Goal: Check status: Check status

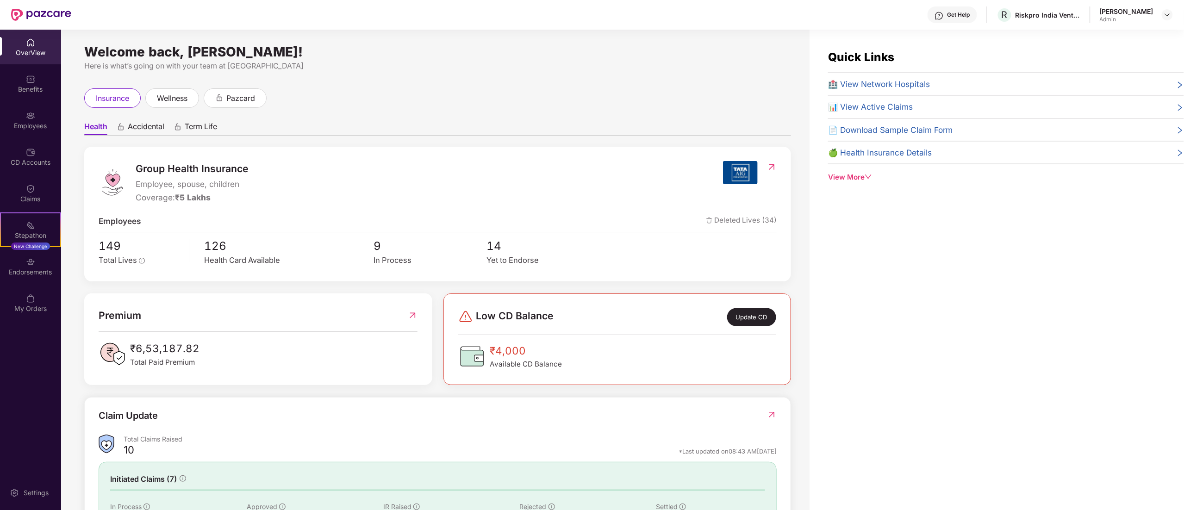
click at [634, 138] on div "Health Accidental Term Life Group Health Insurance Employee, spouse, children C…" at bounding box center [437, 350] width 707 height 466
click at [19, 113] on div "Employees" at bounding box center [30, 120] width 61 height 35
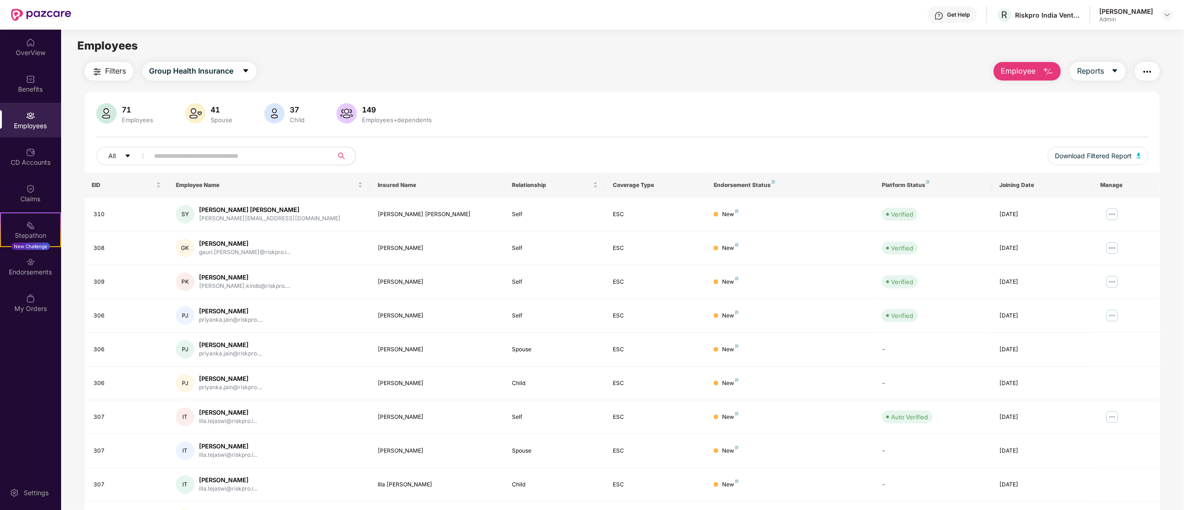
click at [530, 63] on div "Filters Group Health Insurance Employee Reports" at bounding box center [623, 71] width 1076 height 19
click at [28, 104] on div "Employees" at bounding box center [30, 120] width 61 height 35
click at [39, 48] on div "OverView" at bounding box center [30, 52] width 61 height 9
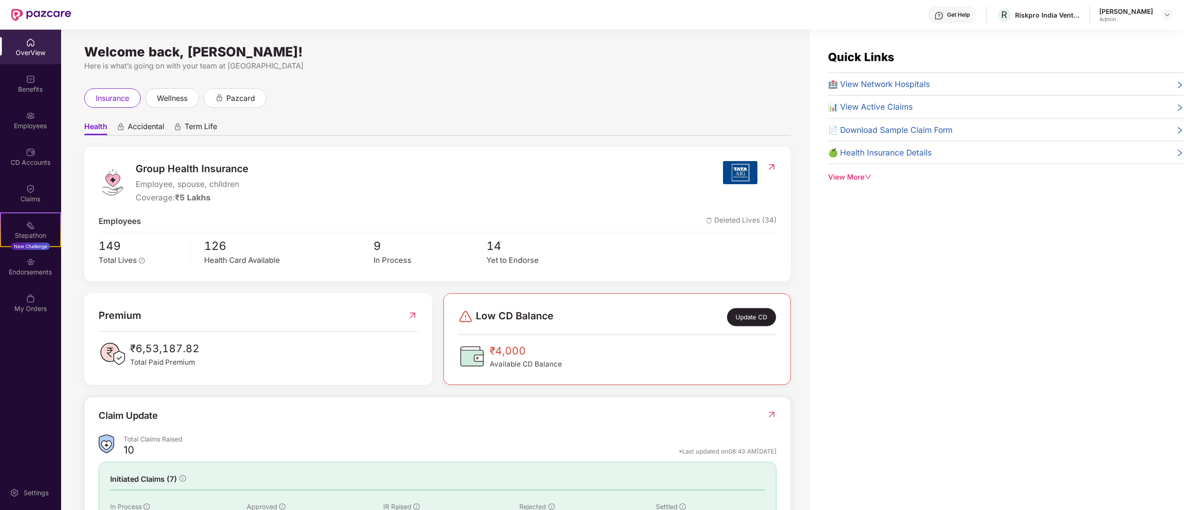
click at [1152, 242] on div "Quick Links 🏥 View Network Hospitals 📊 View Active Claims 📄 Download Sample Cla…" at bounding box center [997, 285] width 375 height 510
click at [27, 190] on img at bounding box center [30, 188] width 9 height 9
